Goal: Task Accomplishment & Management: Use online tool/utility

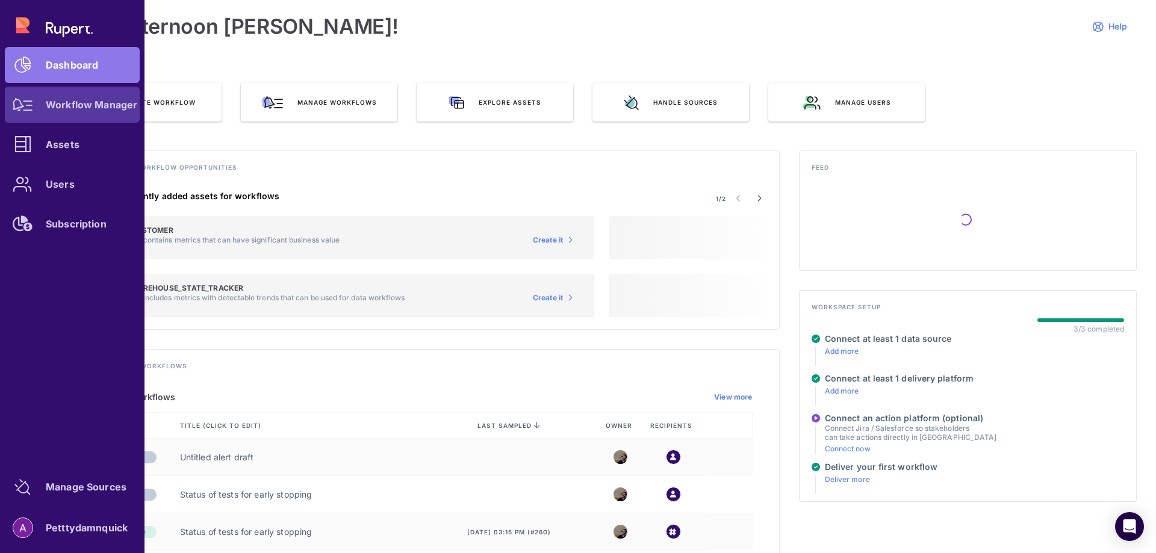
click at [20, 114] on div at bounding box center [23, 105] width 36 height 36
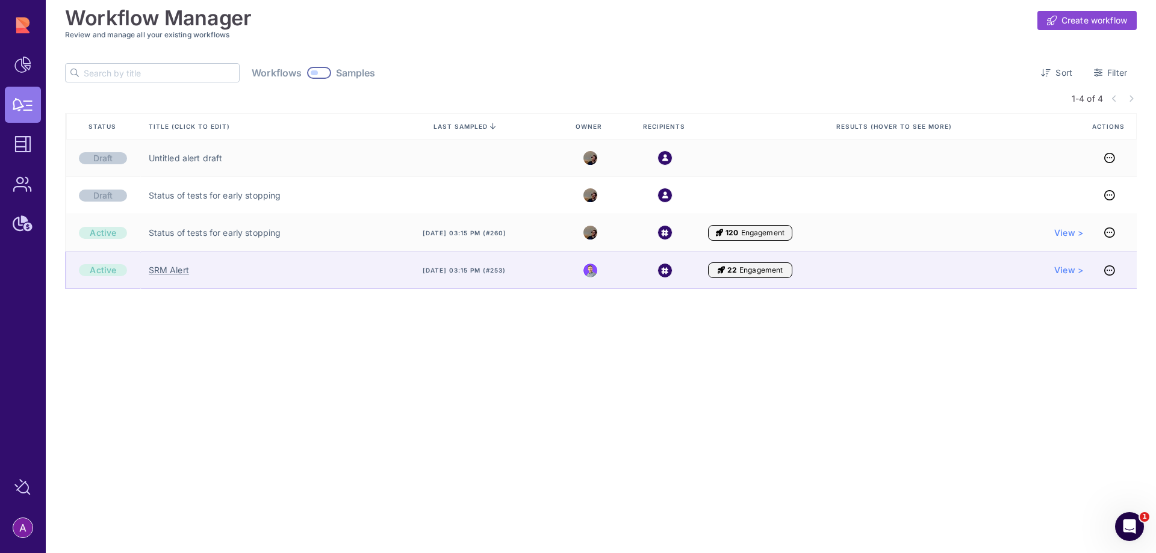
click at [164, 273] on link "SRM Alert" at bounding box center [169, 270] width 40 height 12
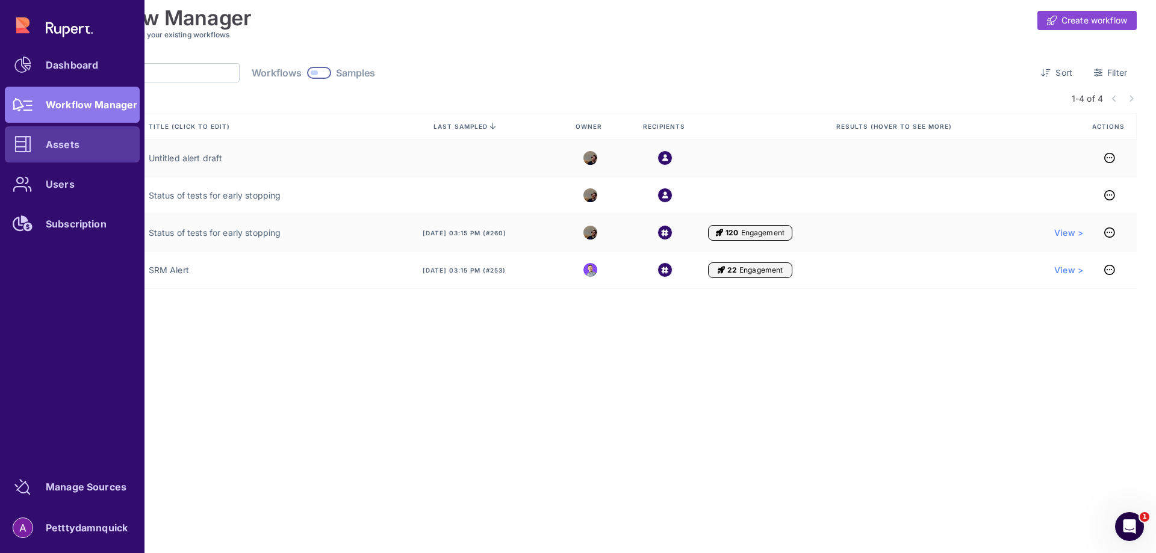
click at [63, 141] on div "Assets" at bounding box center [63, 144] width 34 height 7
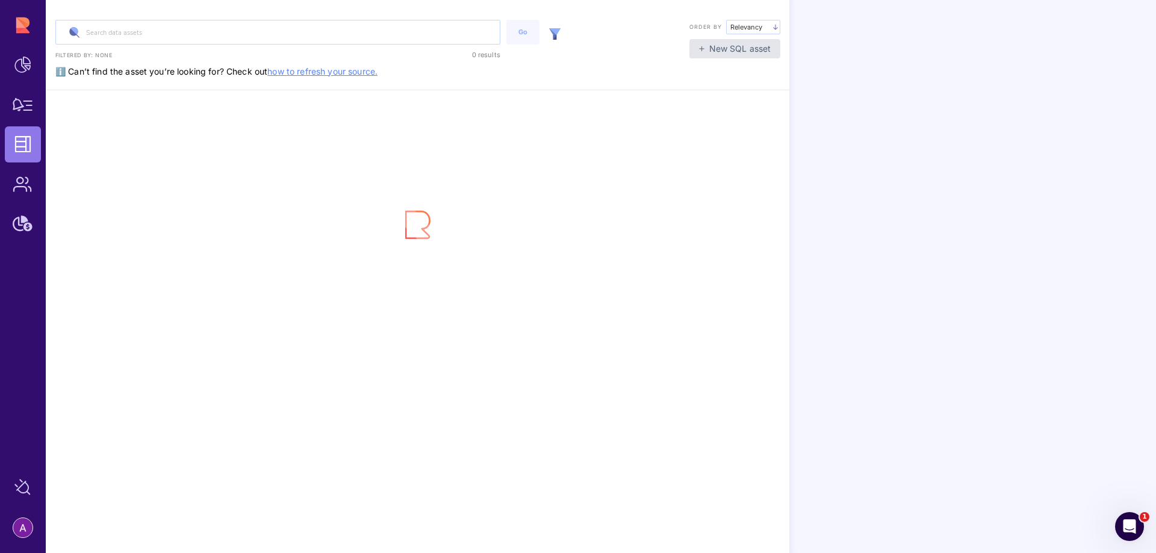
click at [557, 35] on img at bounding box center [554, 33] width 11 height 11
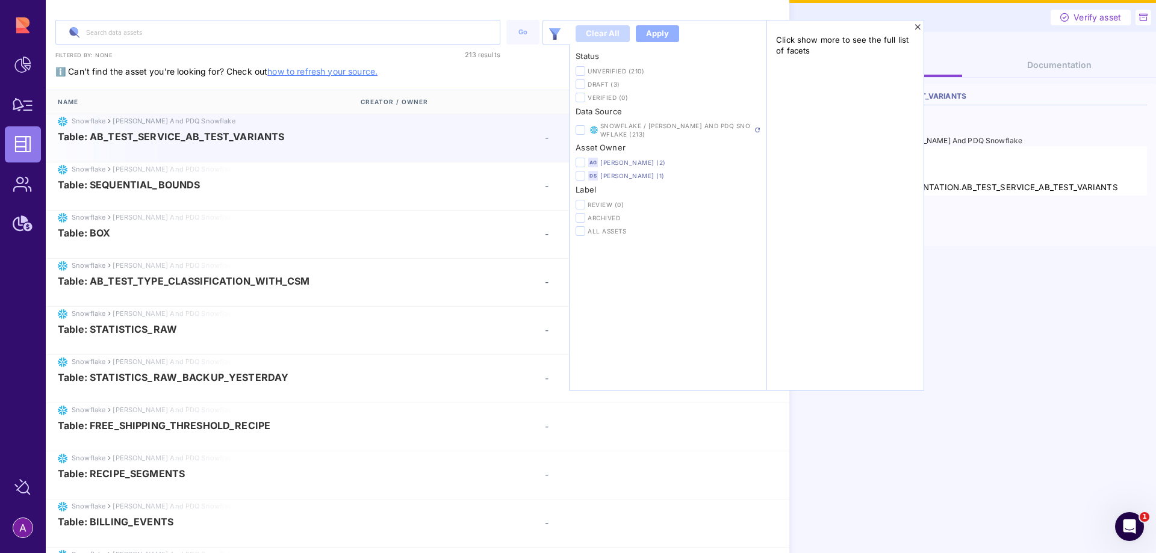
click at [595, 175] on span "DS" at bounding box center [592, 175] width 7 height 7
click at [584, 173] on label at bounding box center [581, 176] width 10 height 10
click at [0, 0] on input "checkbox" at bounding box center [0, 0] width 0 height 0
click at [653, 34] on div "Apply" at bounding box center [657, 34] width 23 height 12
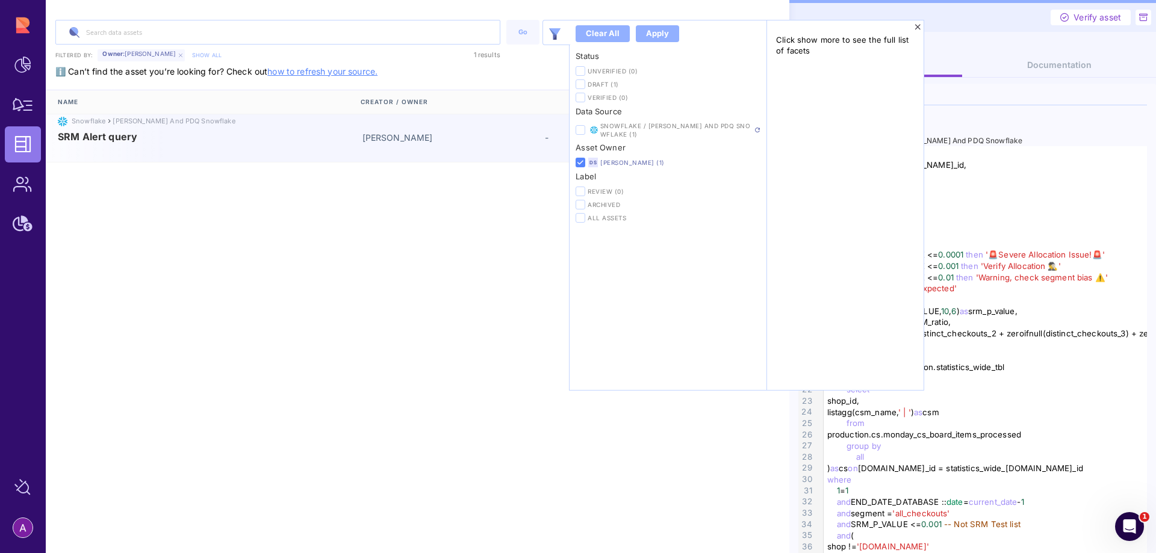
click at [134, 139] on span "SRM Alert query" at bounding box center [97, 136] width 79 height 11
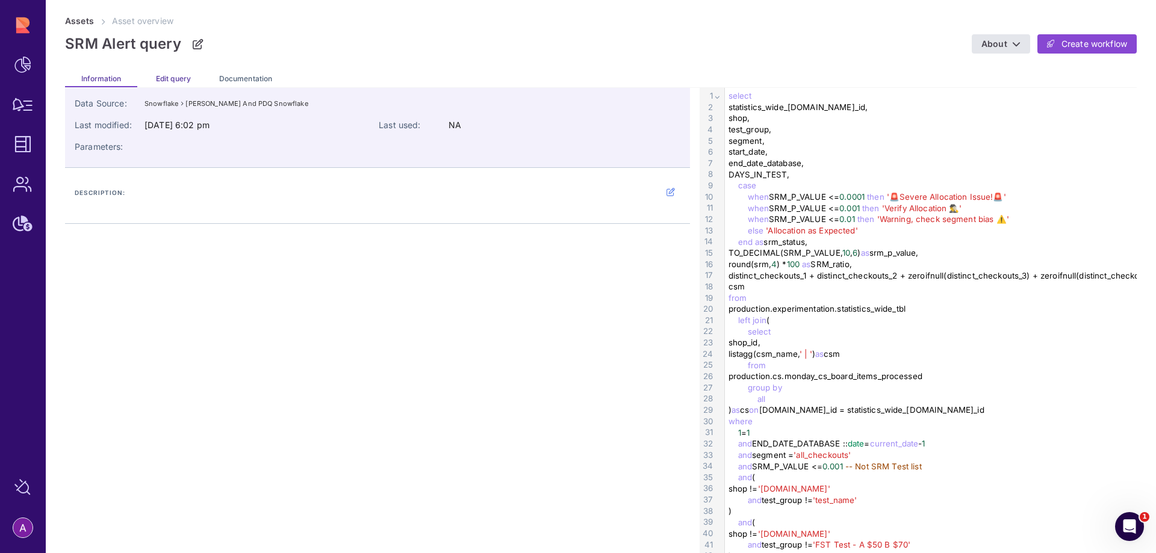
click at [169, 78] on span "Edit query" at bounding box center [173, 78] width 35 height 9
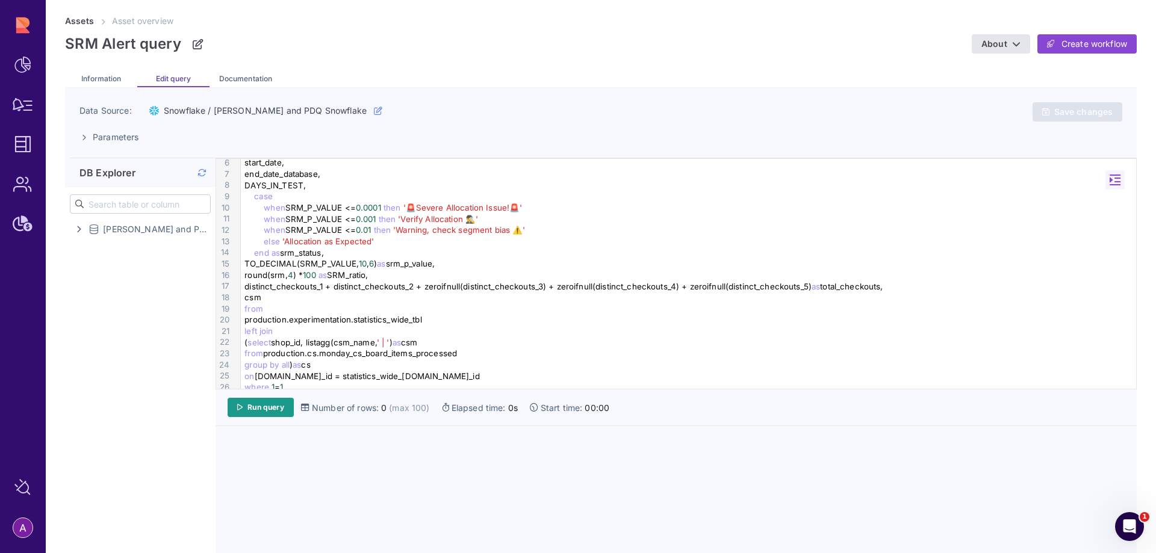
scroll to position [120, 0]
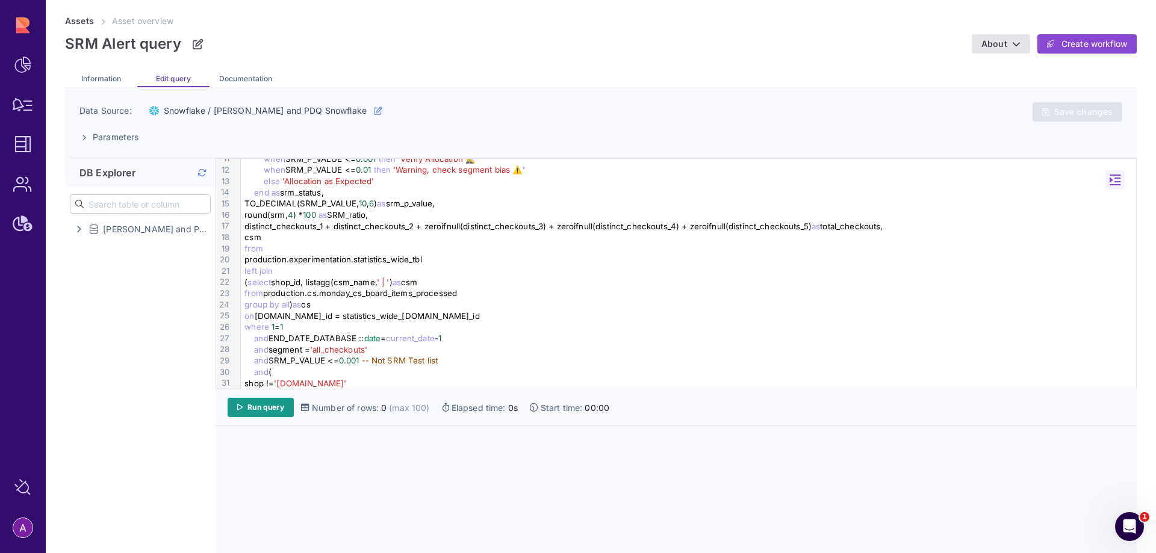
click at [338, 282] on div "( select shop_id, listagg(csm_name, ' | ' ) as csm" at bounding box center [690, 282] width 898 height 11
drag, startPoint x: 352, startPoint y: 284, endPoint x: 369, endPoint y: 284, distance: 17.5
click at [369, 284] on div "( select shop_id, csm_name, ' | ' ) as csm" at bounding box center [690, 282] width 898 height 11
click at [398, 291] on div "from production.cs.monday_cs_board_items_processed" at bounding box center [690, 293] width 898 height 11
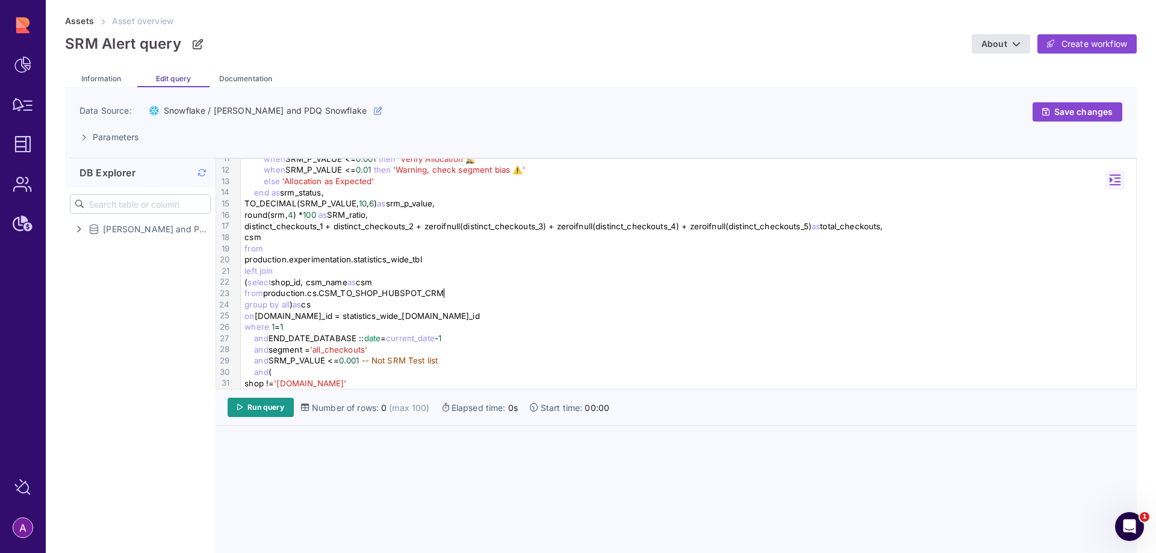
click at [365, 293] on div "from production.cs.CSM_TO_SHOP_HUBSPOT_CRM" at bounding box center [690, 293] width 898 height 11
click at [366, 288] on div "from production.cs.csm_to_shop_hubspot_crm" at bounding box center [690, 293] width 898 height 11
copy div "csm_to_shop_hubspot_crm"
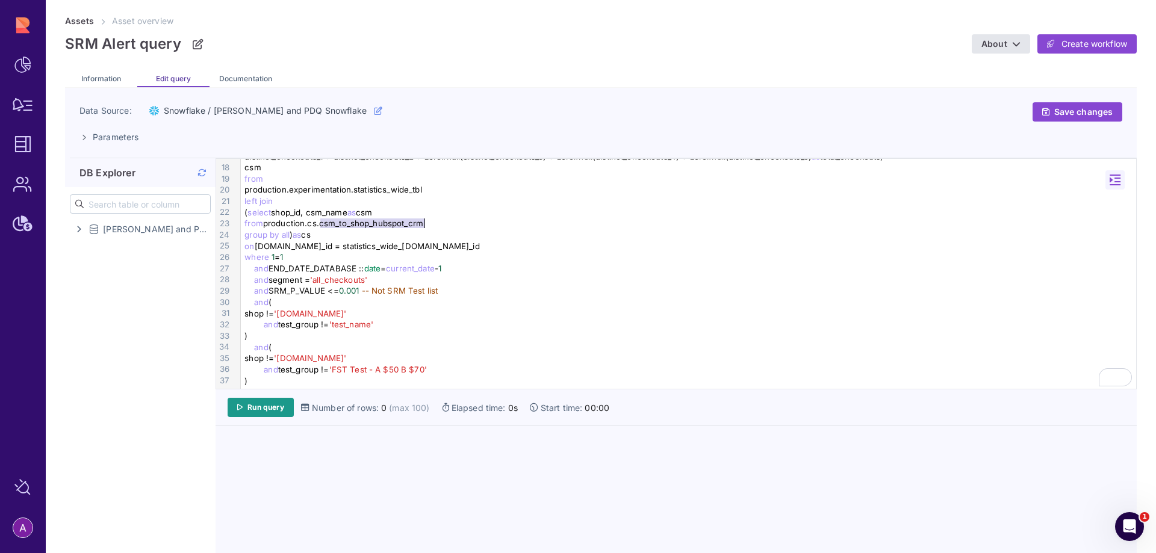
scroll to position [193, 0]
click at [284, 410] on span "Run query" at bounding box center [265, 408] width 37 height 10
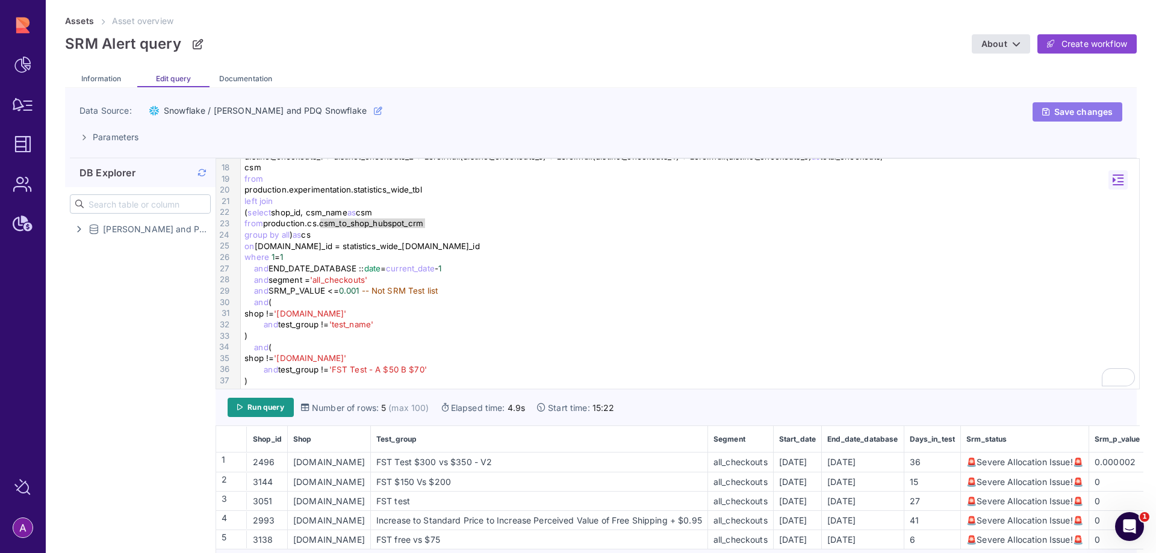
click at [1054, 112] on span "Save changes" at bounding box center [1083, 112] width 58 height 11
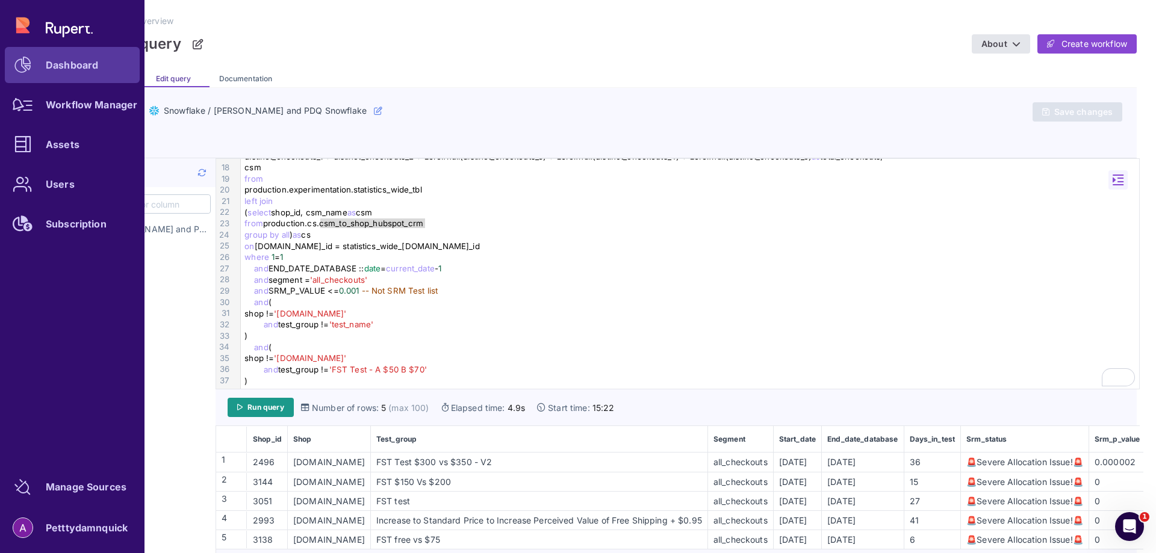
click at [66, 65] on div "Dashboard" at bounding box center [72, 64] width 52 height 7
